Goal: Task Accomplishment & Management: Manage account settings

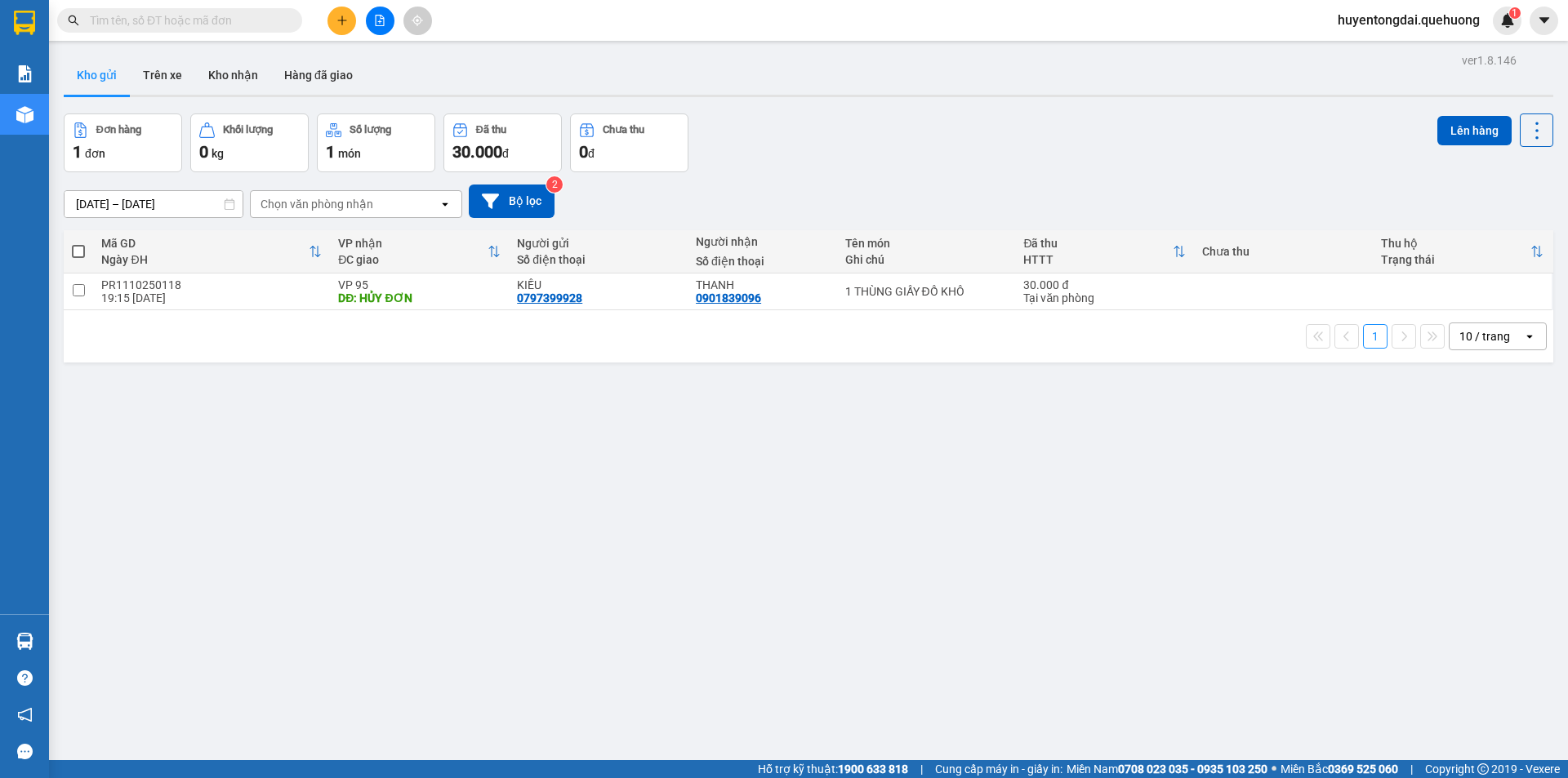
click at [1406, 15] on span "huyentongdai.quehuong" at bounding box center [1408, 20] width 168 height 20
click at [1369, 51] on span "Đăng xuất" at bounding box center [1415, 50] width 136 height 18
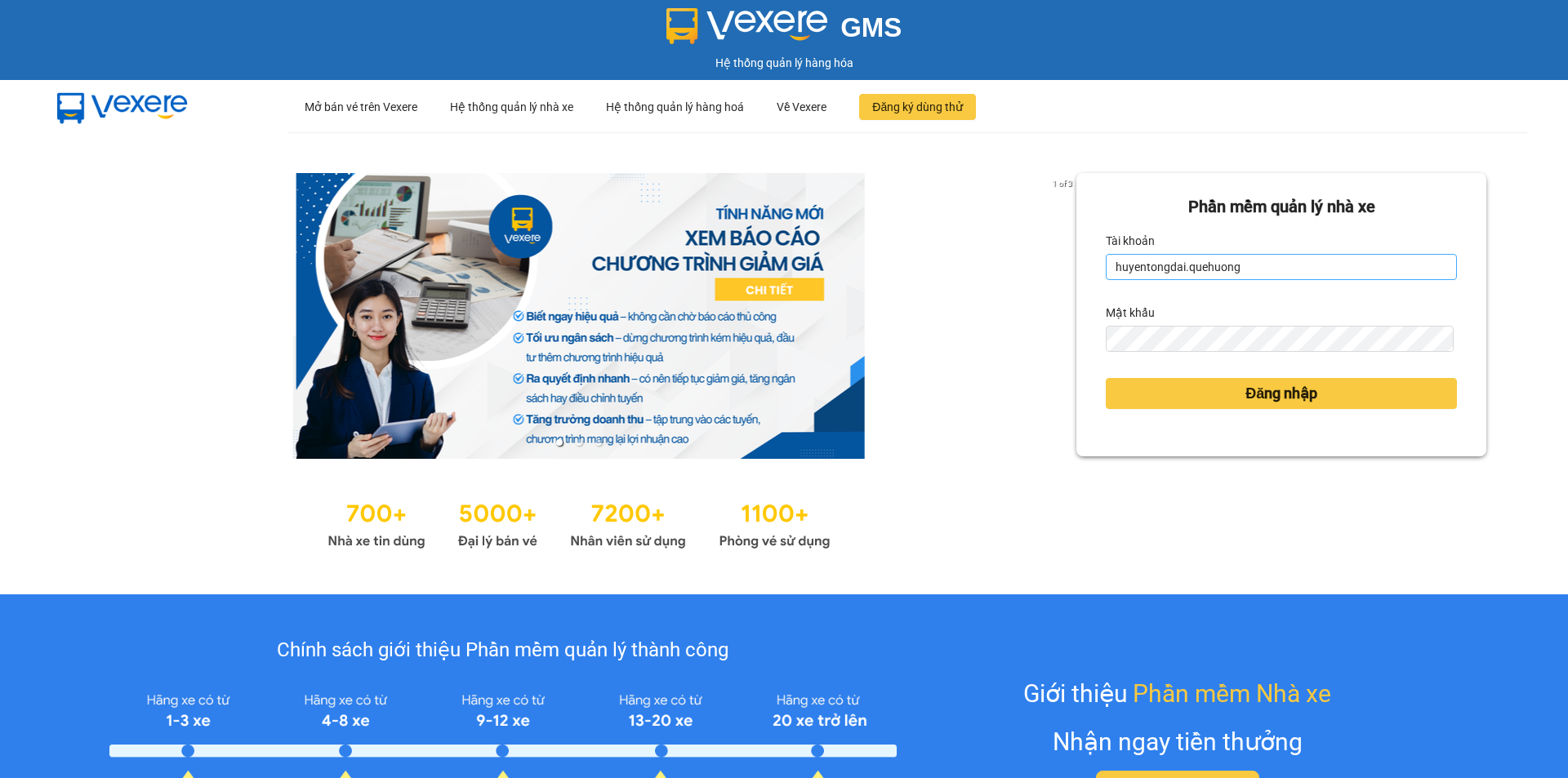
drag, startPoint x: 1257, startPoint y: 285, endPoint x: 1258, endPoint y: 276, distance: 9.1
click at [1255, 285] on form "Phần mềm quản lý nhà xe Tài khoản huyentongdai.quehuong Mật khẩu Đăng nhập" at bounding box center [1282, 315] width 351 height 241
click at [1260, 273] on input "huyentongdai.quehuong" at bounding box center [1282, 267] width 351 height 26
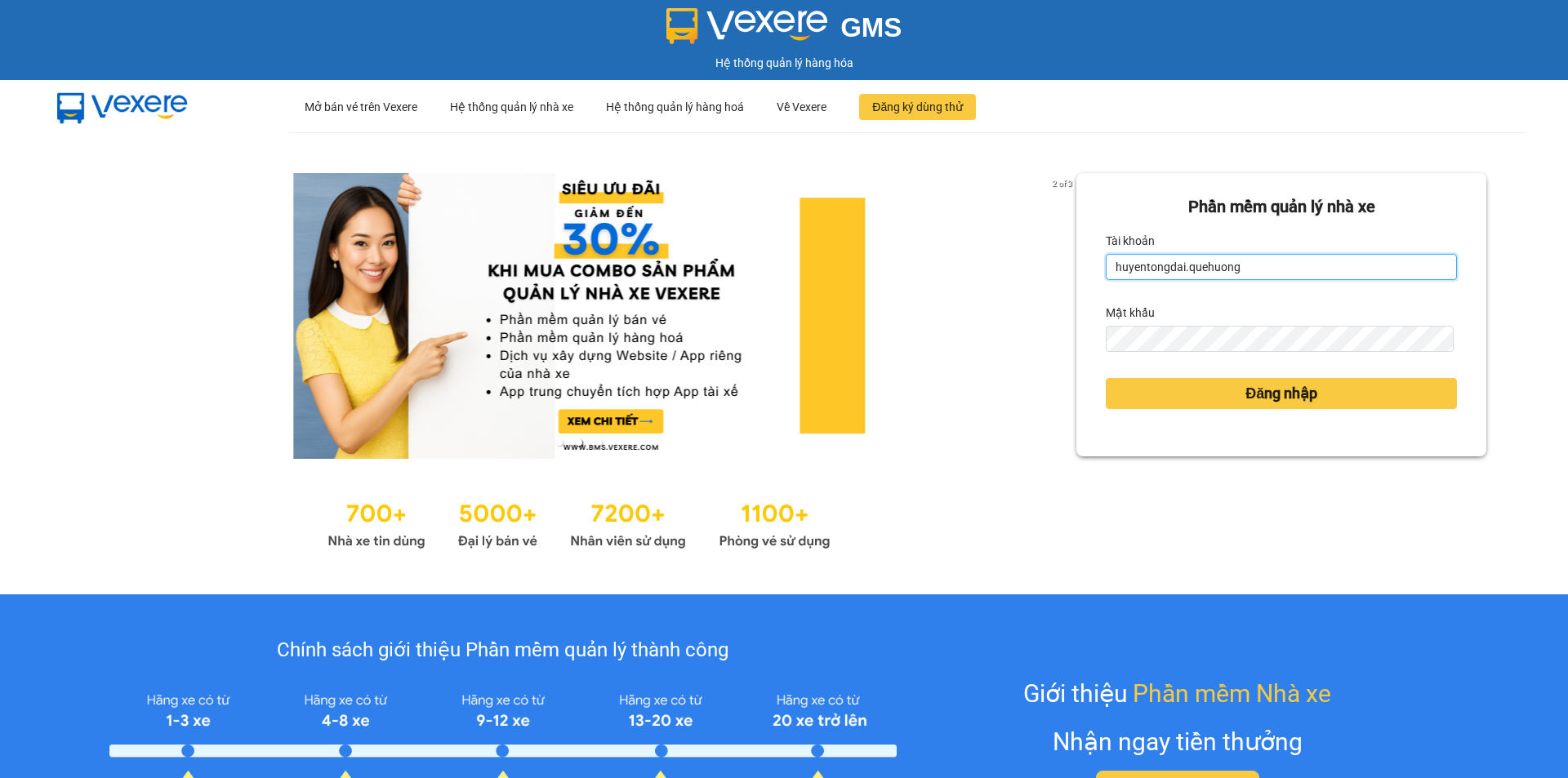
type input "hoadukhanh.quehuong"
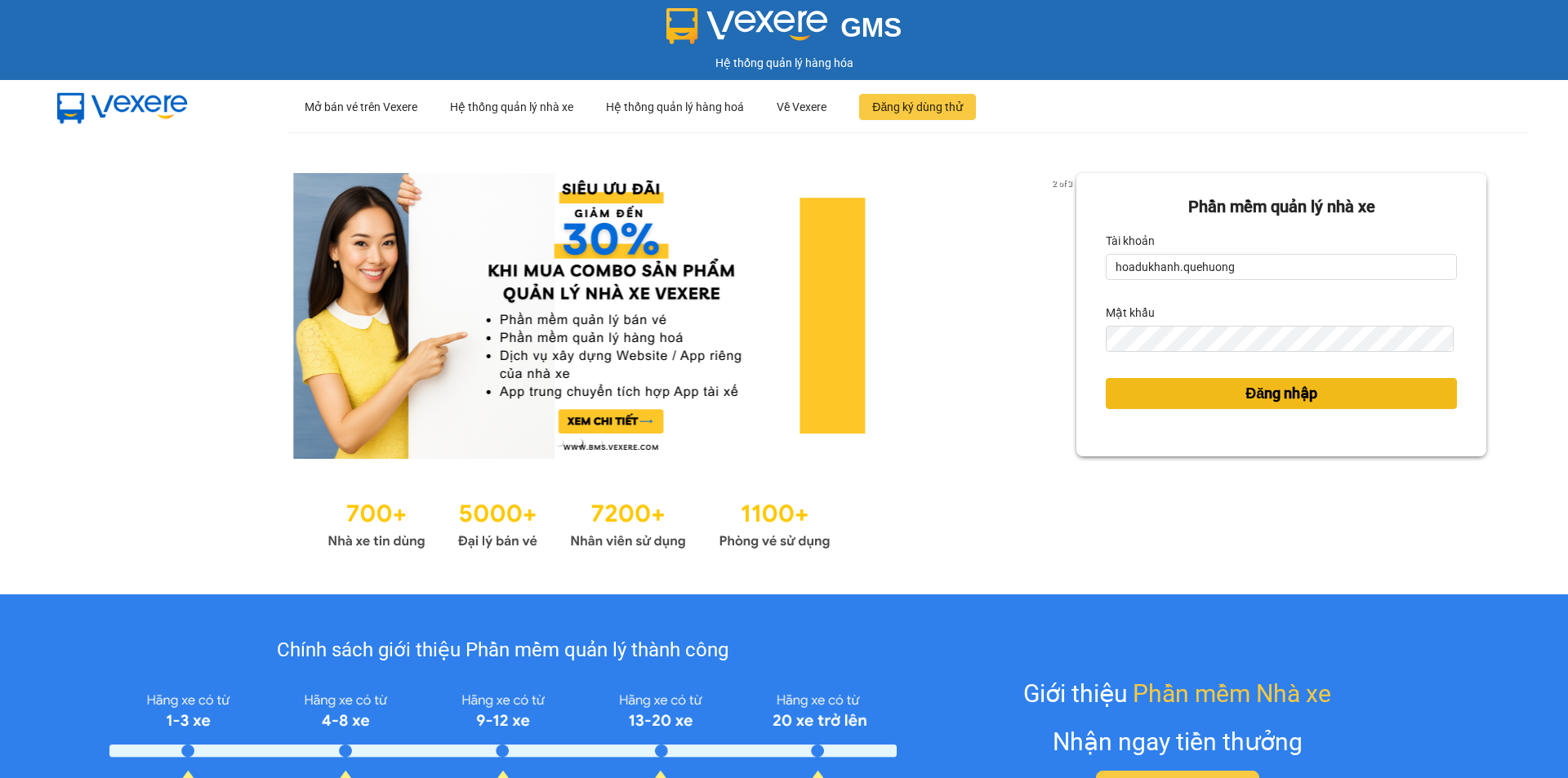
click at [1258, 402] on span "Đăng nhập" at bounding box center [1282, 393] width 72 height 23
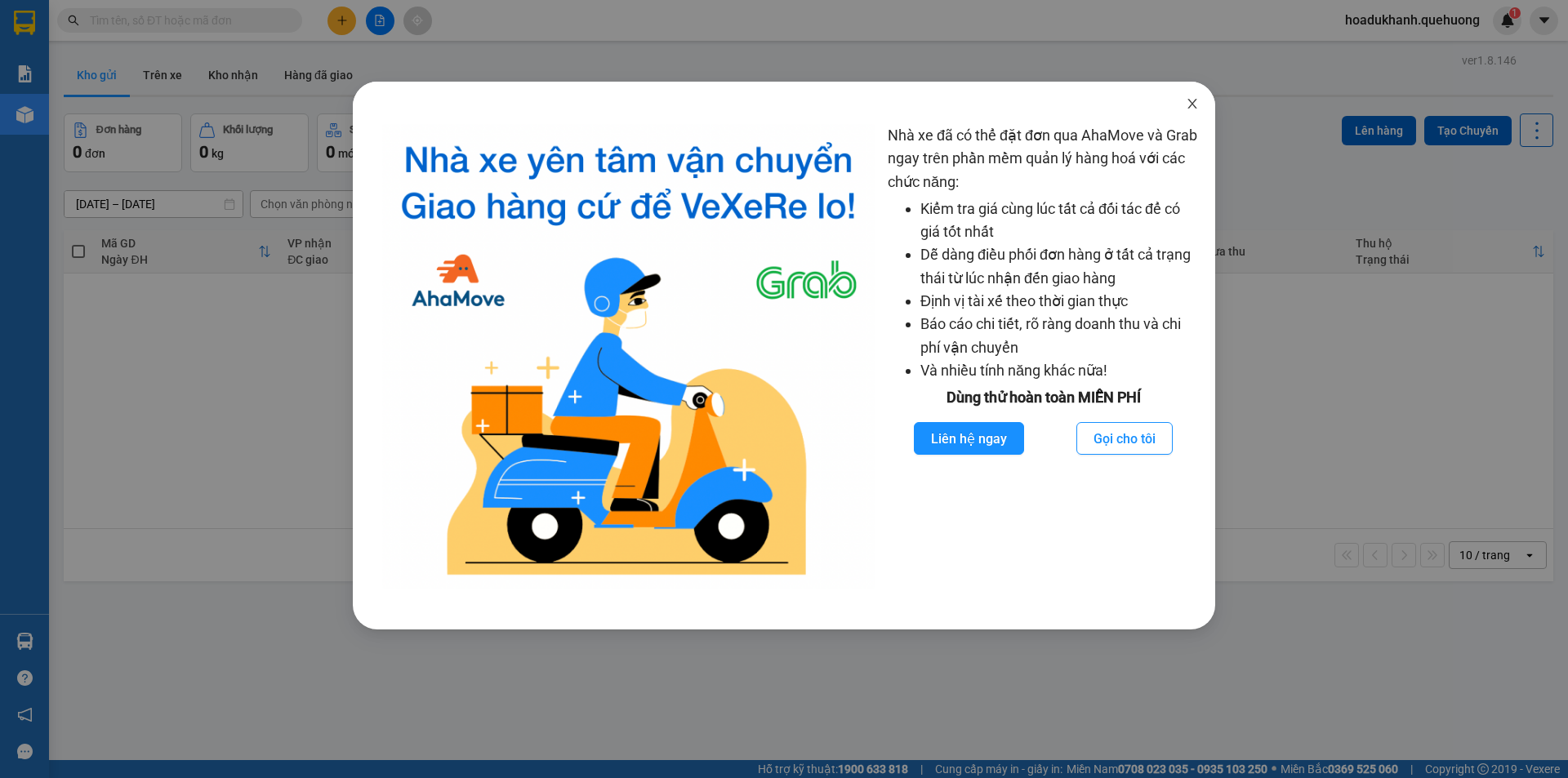
click at [1183, 115] on span "Close" at bounding box center [1192, 105] width 46 height 46
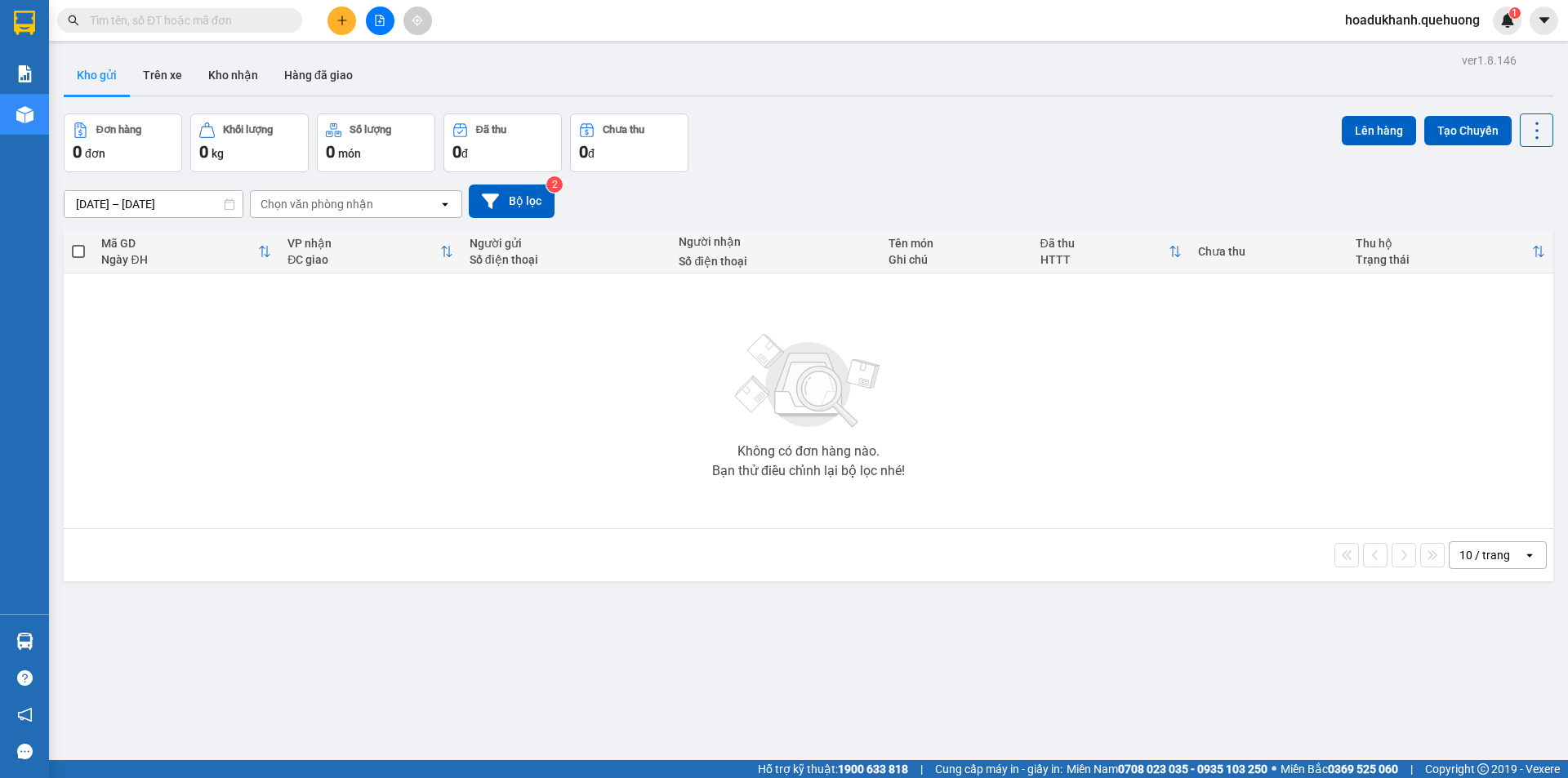
click at [1389, 10] on span "hoadukhanh.quehuong" at bounding box center [1412, 20] width 161 height 20
click at [1390, 51] on span "Đăng xuất" at bounding box center [1418, 50] width 128 height 18
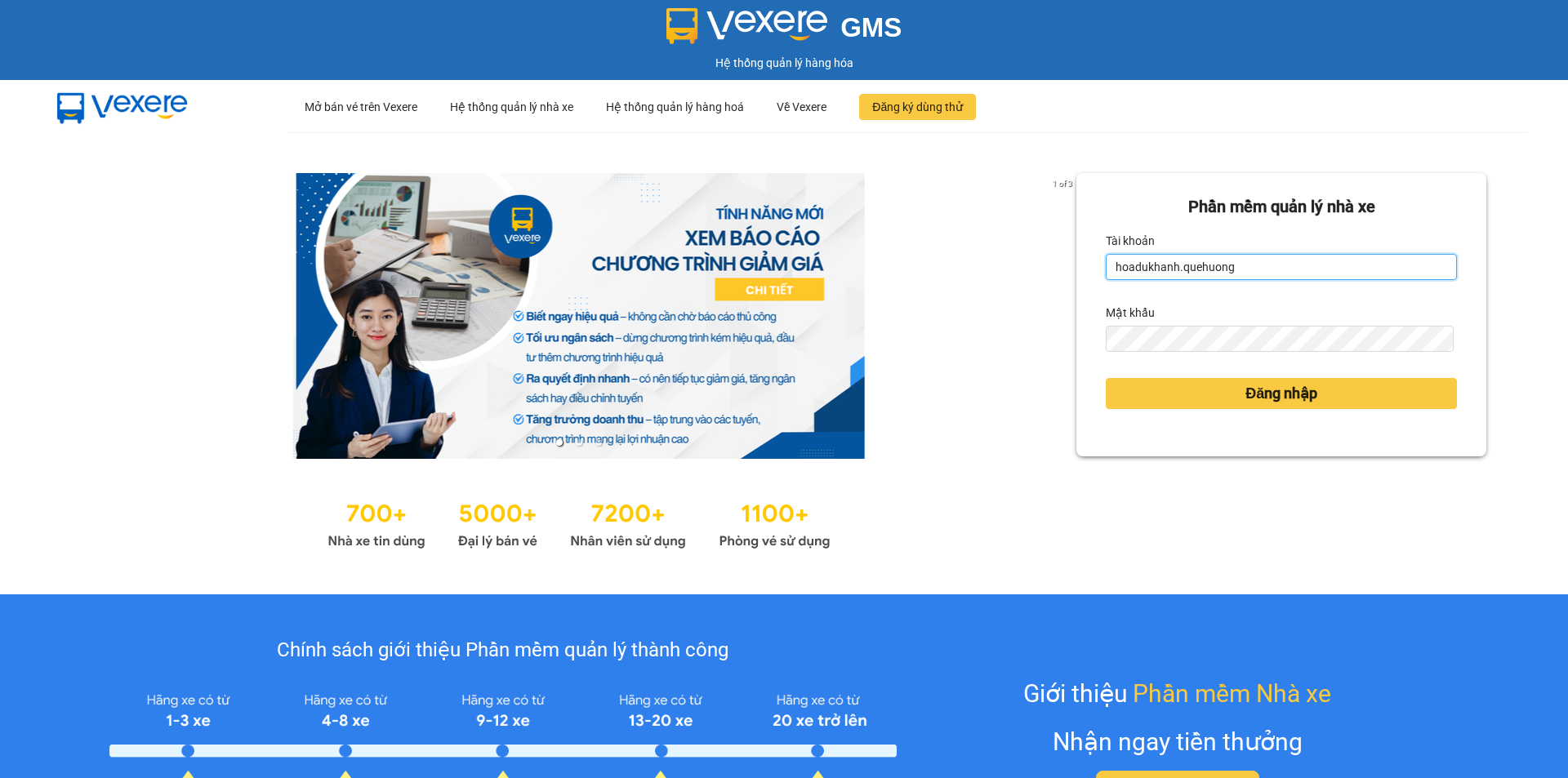
click at [1188, 258] on input "hoadukhanh.quehuong" at bounding box center [1282, 267] width 351 height 26
type input "huyentongdai.quehuong"
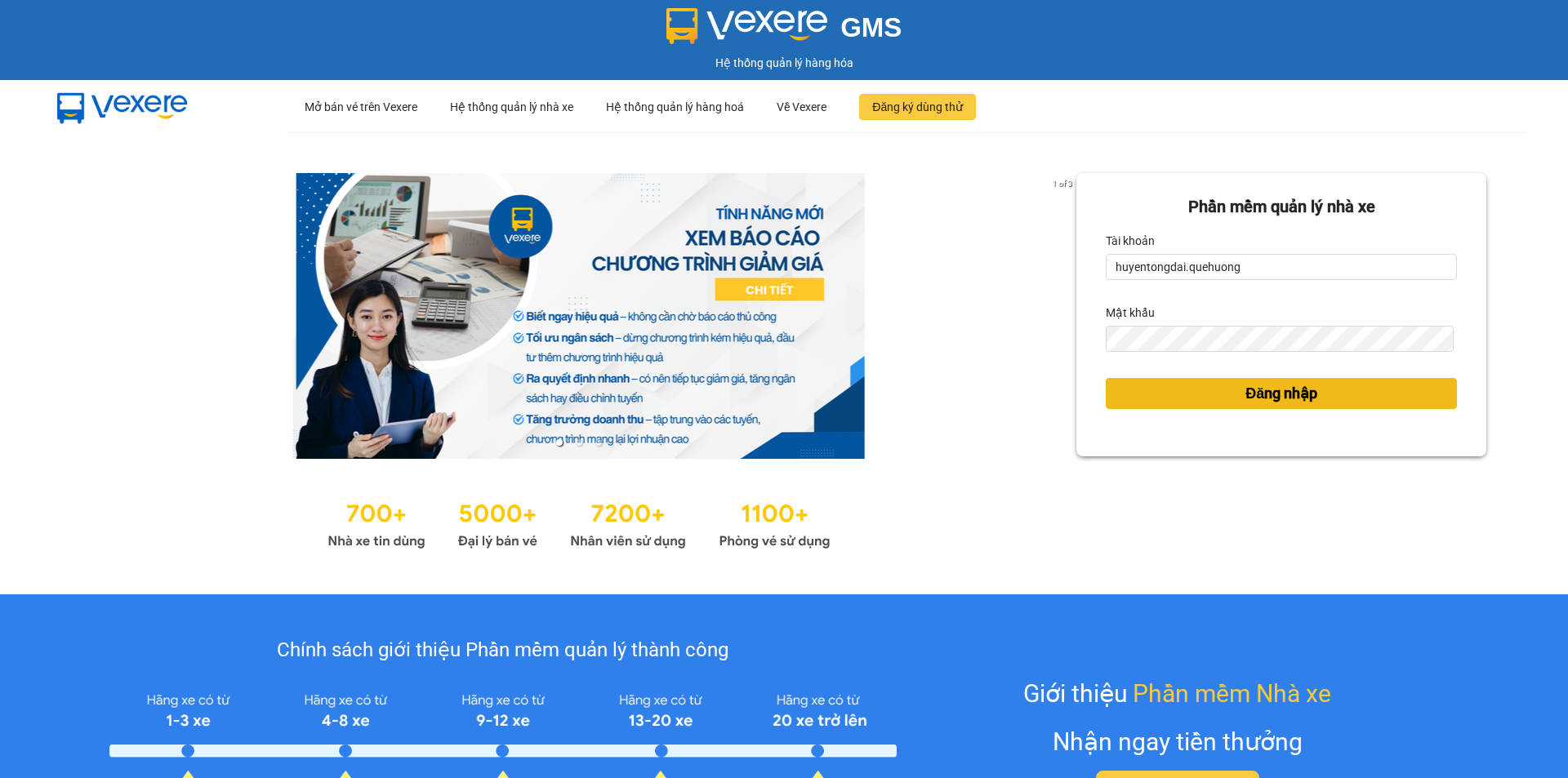
click at [1246, 391] on span "Đăng nhập" at bounding box center [1282, 393] width 72 height 23
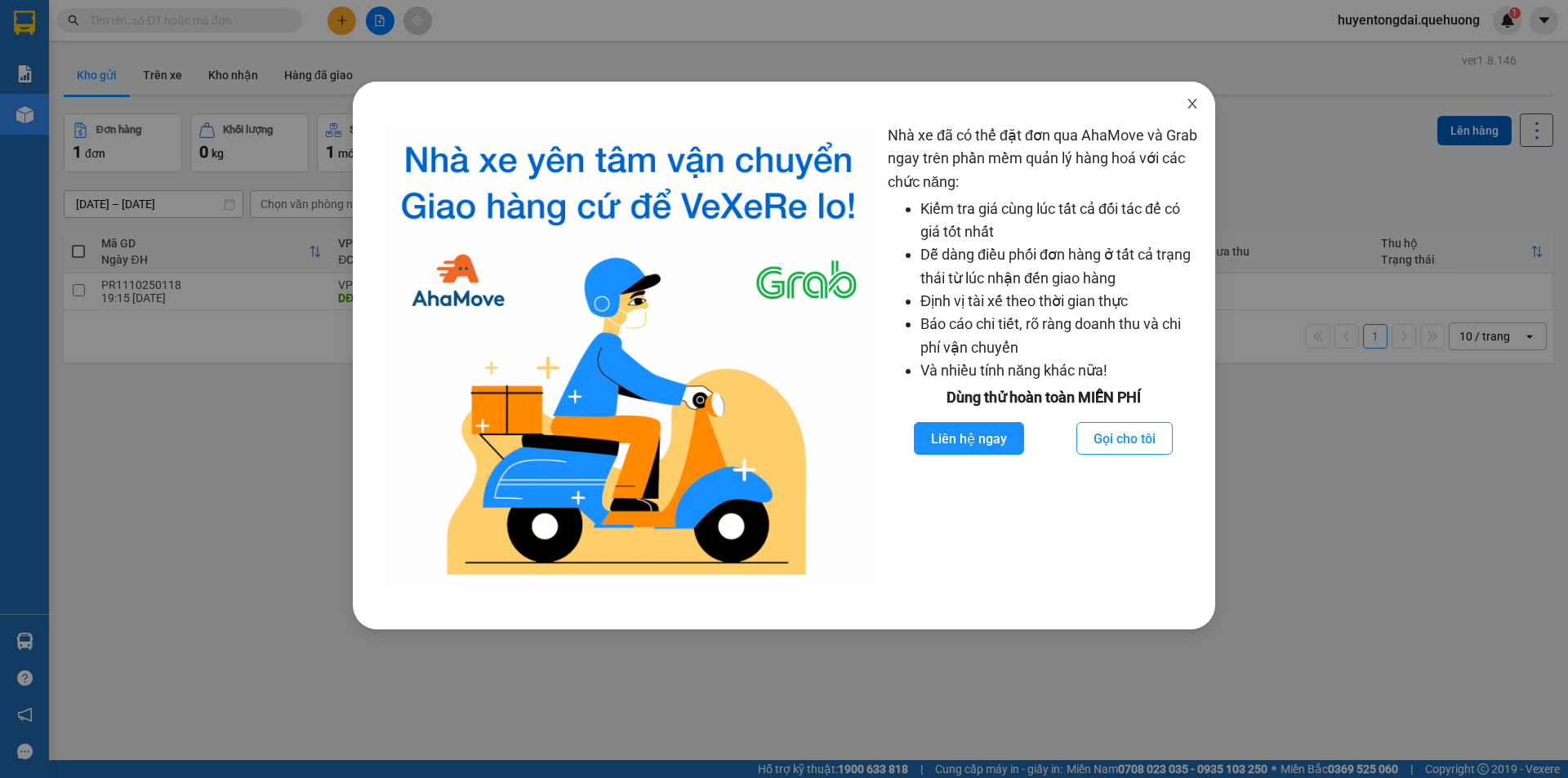
click at [1191, 105] on icon "close" at bounding box center [1192, 104] width 13 height 13
